Goal: Find specific page/section: Find specific page/section

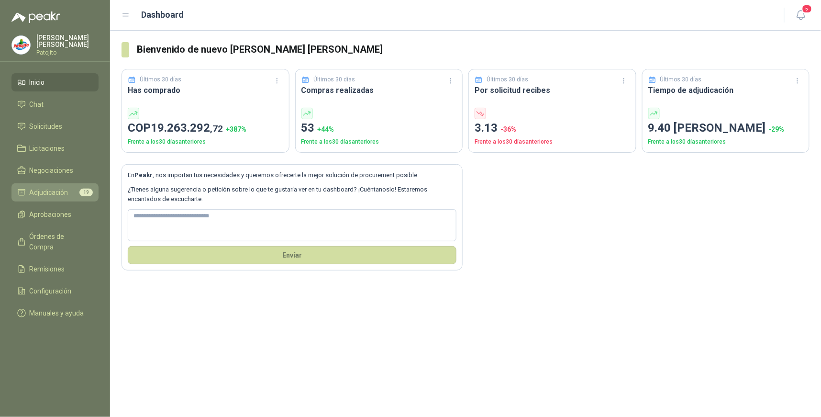
click at [49, 189] on span "Adjudicación" at bounding box center [49, 192] width 39 height 11
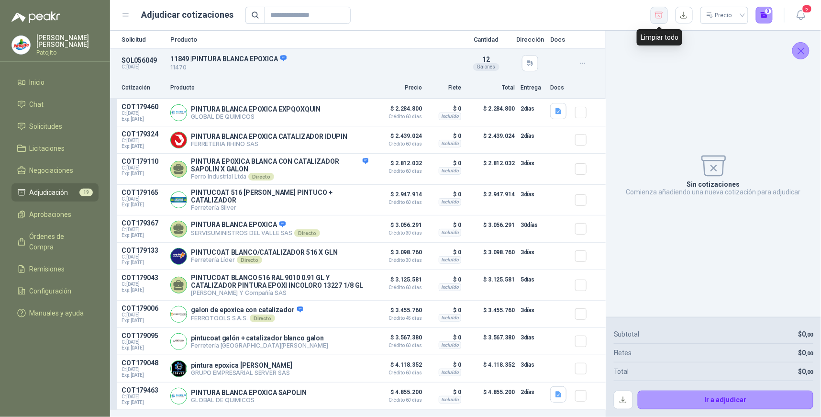
click at [659, 16] on icon "button" at bounding box center [659, 15] width 8 height 6
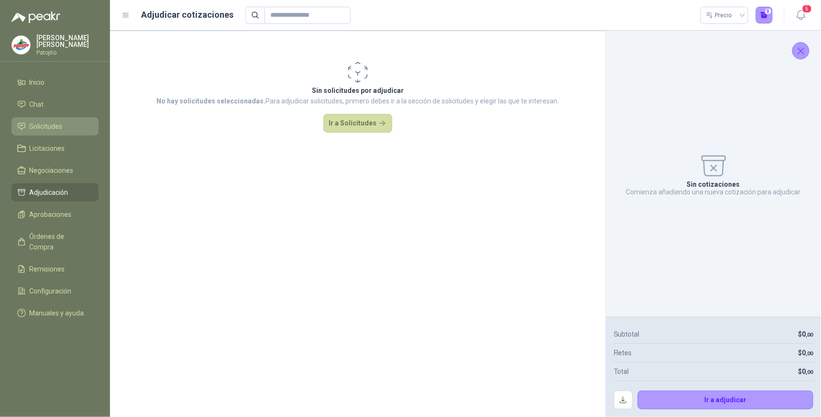
click at [48, 121] on span "Solicitudes" at bounding box center [46, 126] width 33 height 11
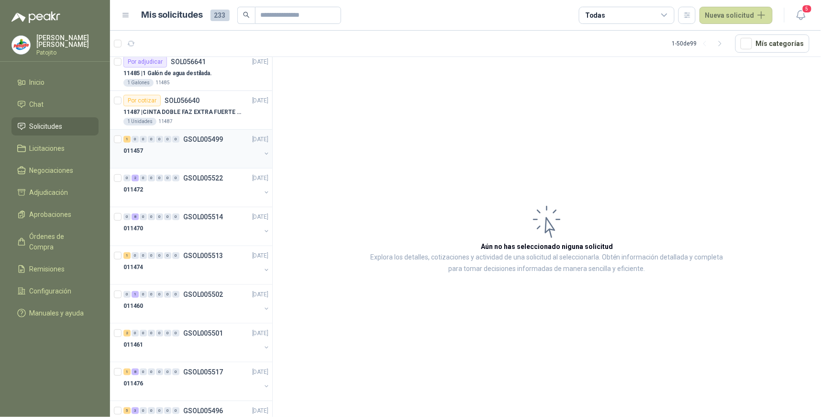
scroll to position [212, 0]
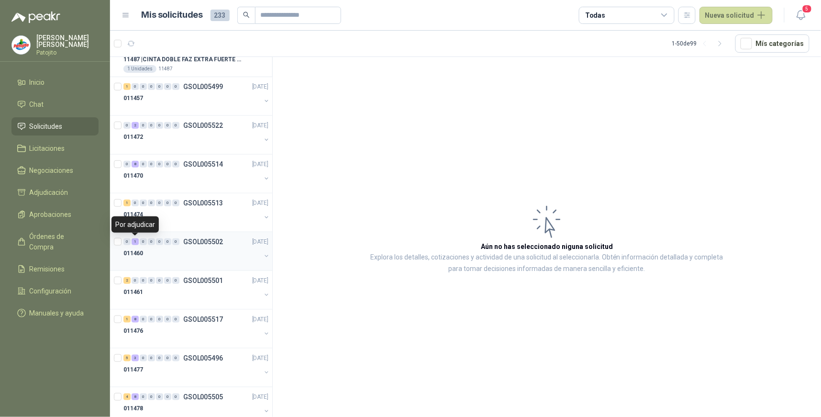
click at [135, 240] on div "1" at bounding box center [135, 241] width 7 height 7
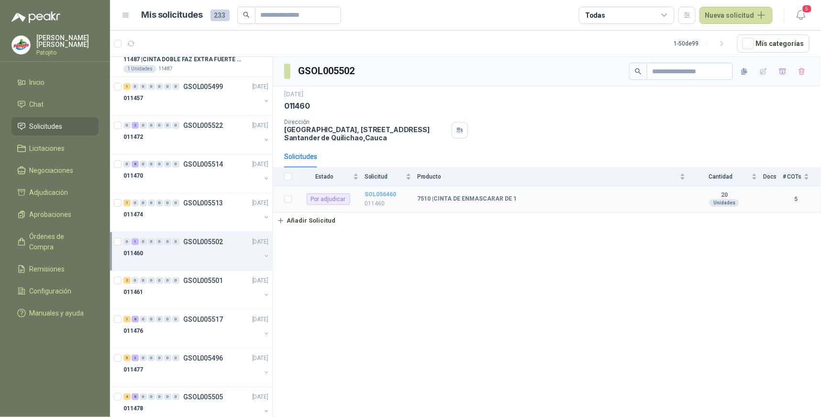
click at [389, 194] on b "SOL056460" at bounding box center [381, 194] width 32 height 7
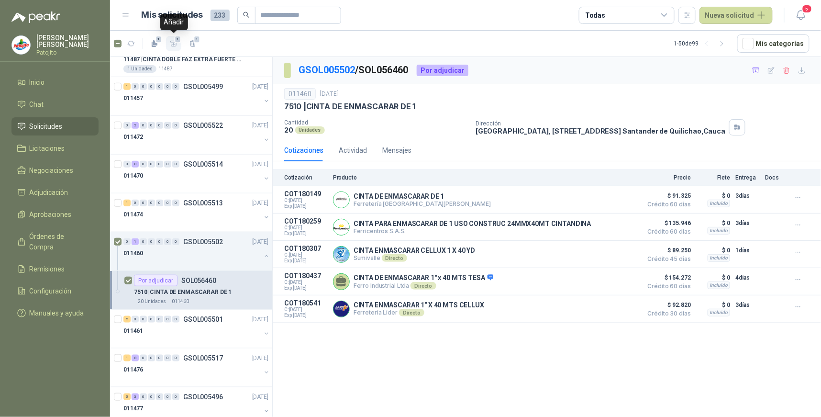
click at [175, 41] on span "1" at bounding box center [178, 39] width 7 height 8
click at [70, 192] on li "Adjudicación 1" at bounding box center [55, 192] width 76 height 11
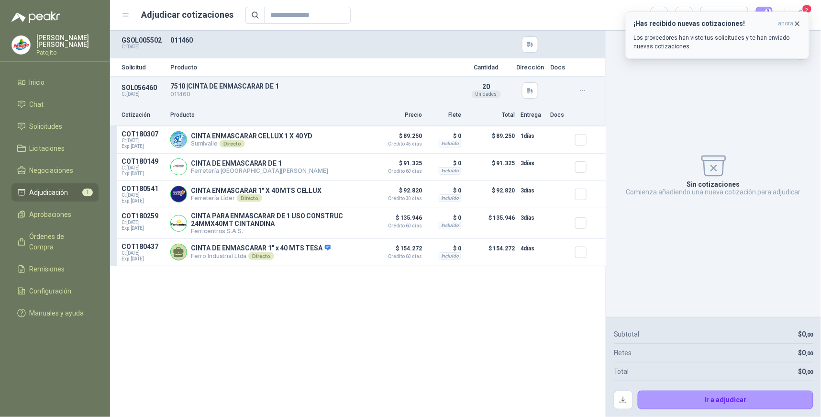
click at [796, 23] on icon "button" at bounding box center [797, 24] width 8 height 8
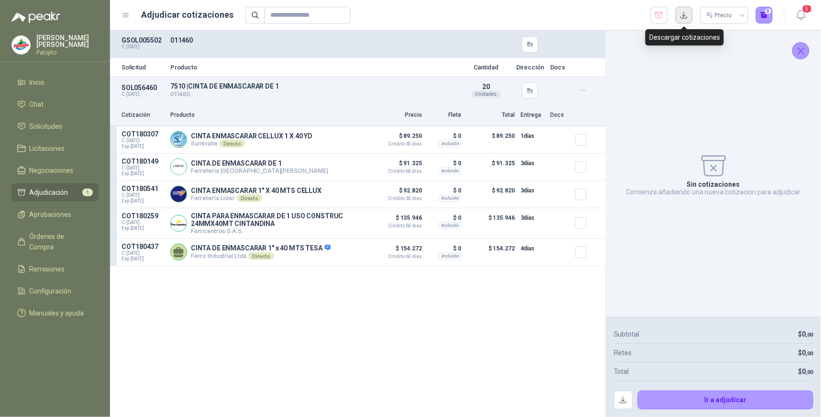
click at [688, 16] on button "button" at bounding box center [684, 15] width 17 height 17
